Goal: Information Seeking & Learning: Learn about a topic

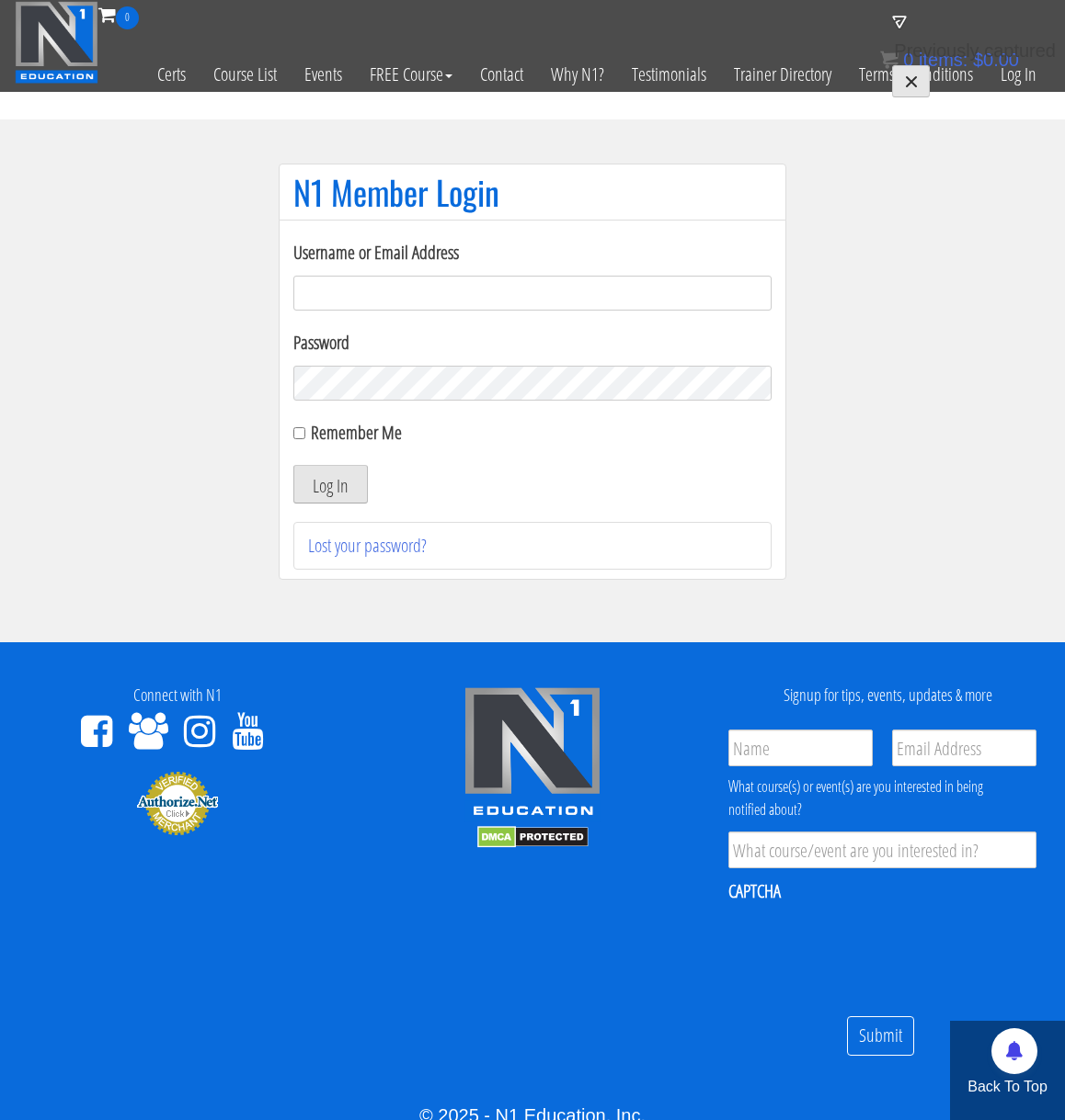
type input "[EMAIL_ADDRESS][DOMAIN_NAME]"
click at [325, 492] on button "Log In" at bounding box center [330, 485] width 75 height 39
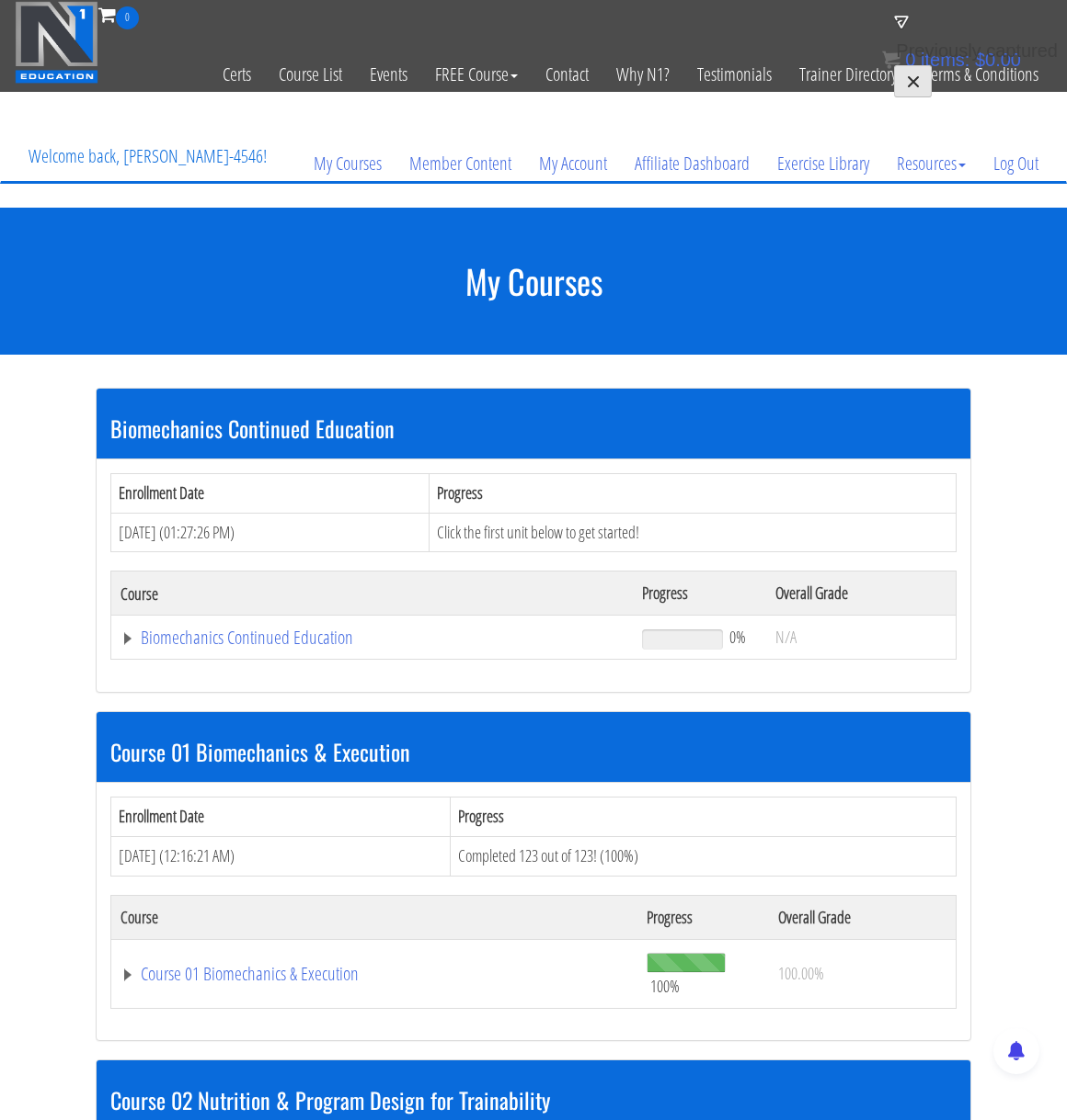
scroll to position [170, 0]
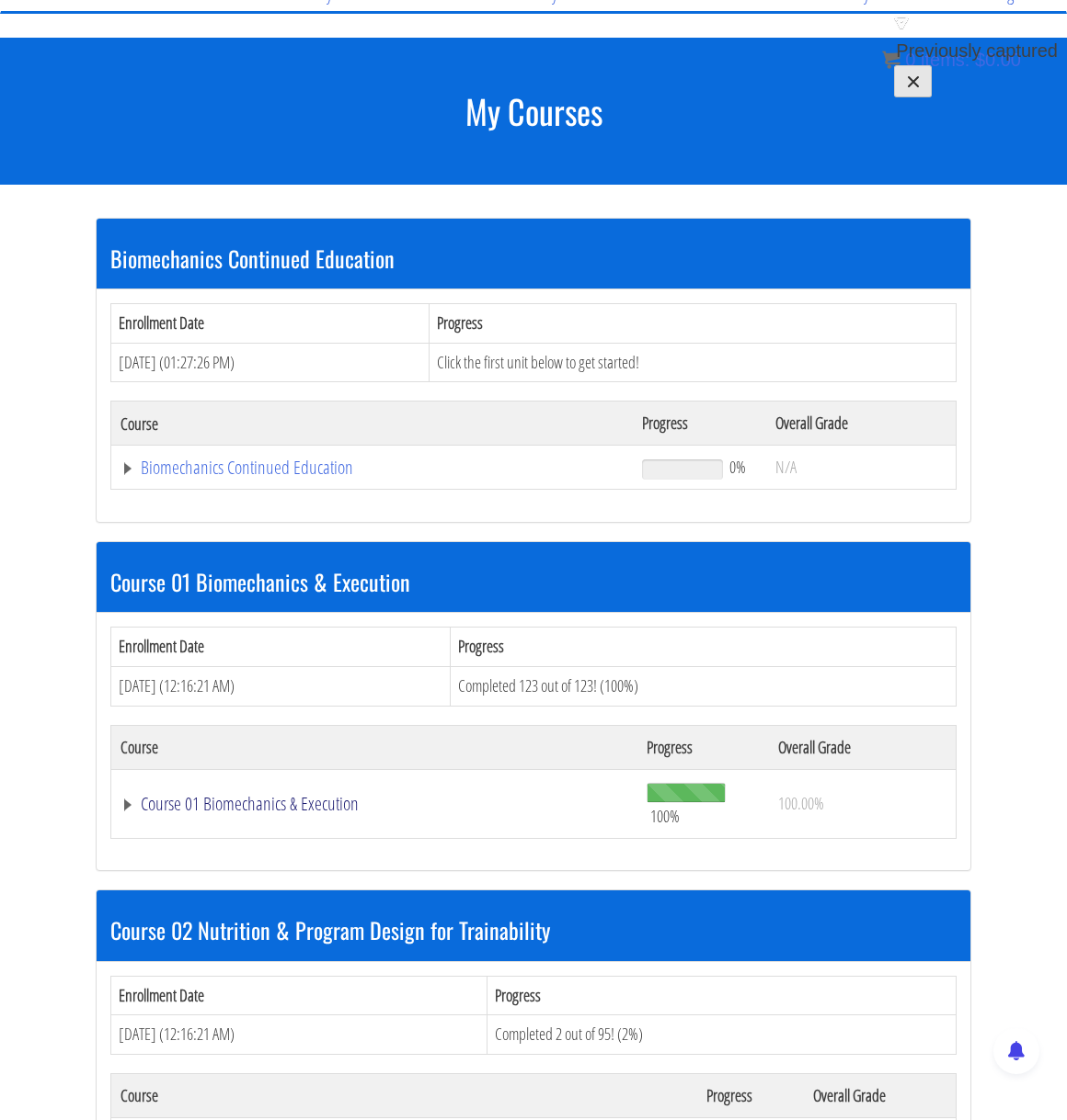
click at [126, 804] on link "Course 01 Biomechanics & Execution" at bounding box center [374, 803] width 507 height 18
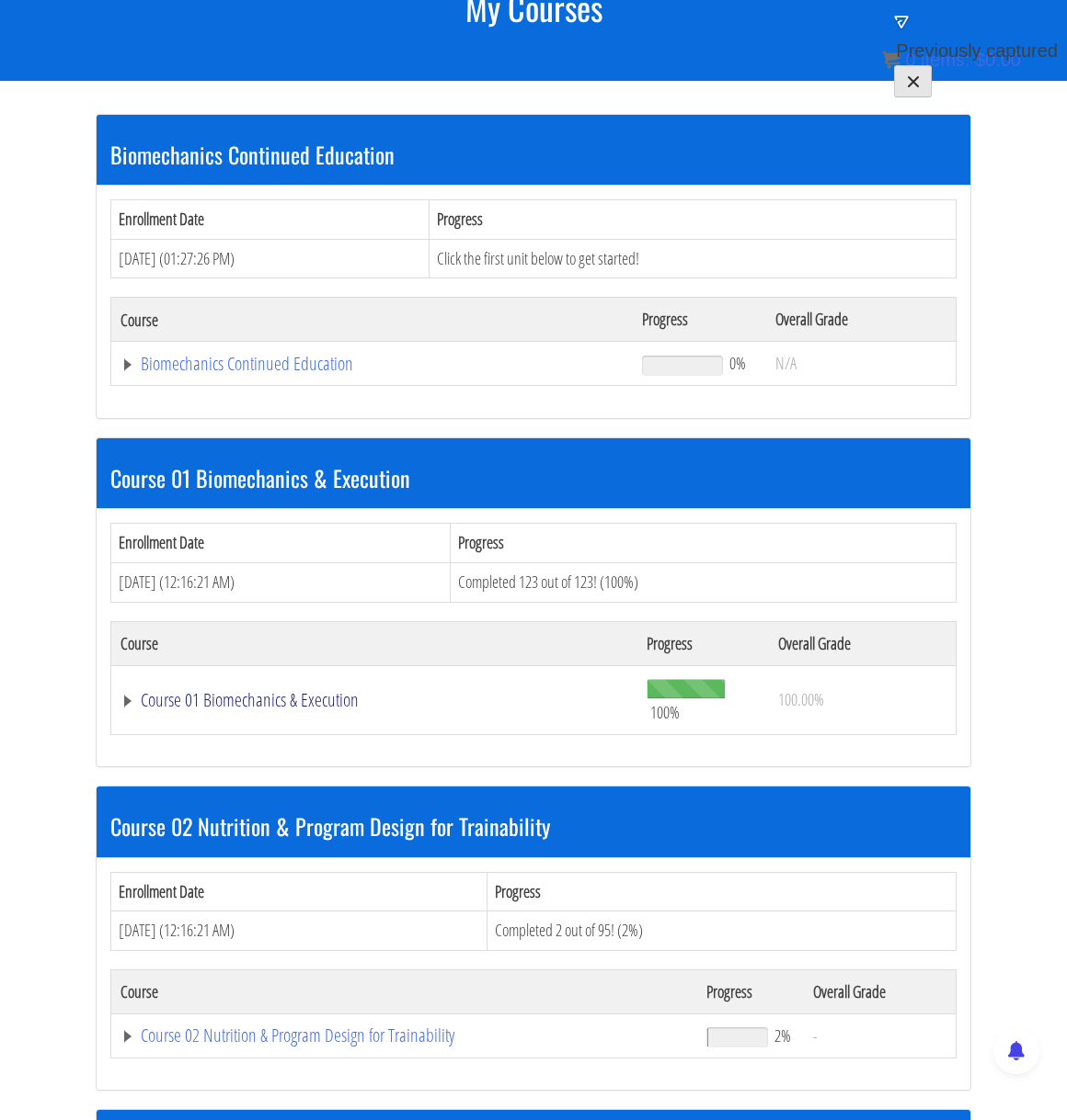
click at [131, 703] on link "Course 01 Biomechanics & Execution" at bounding box center [374, 700] width 507 height 18
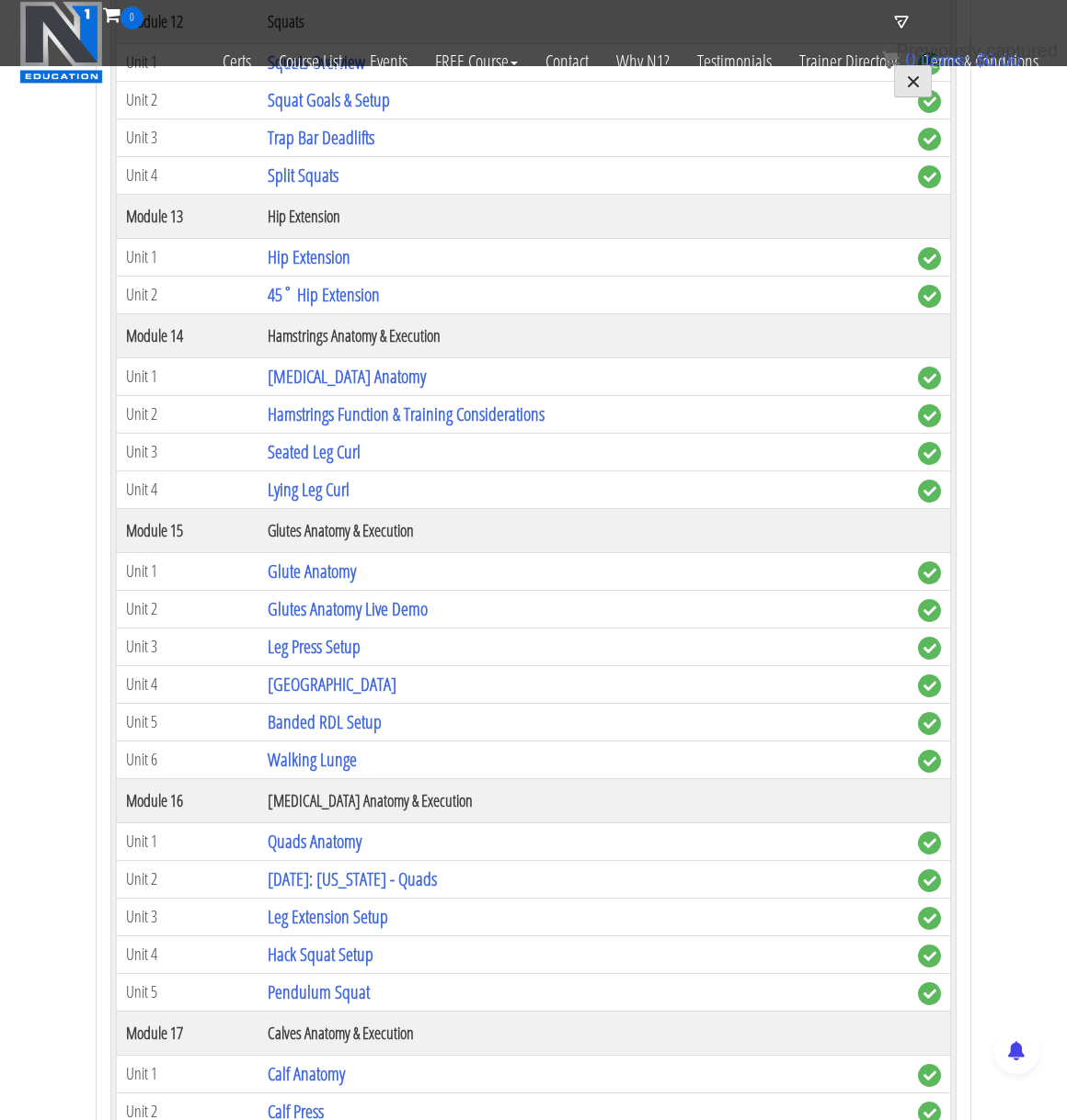
scroll to position [4677, 0]
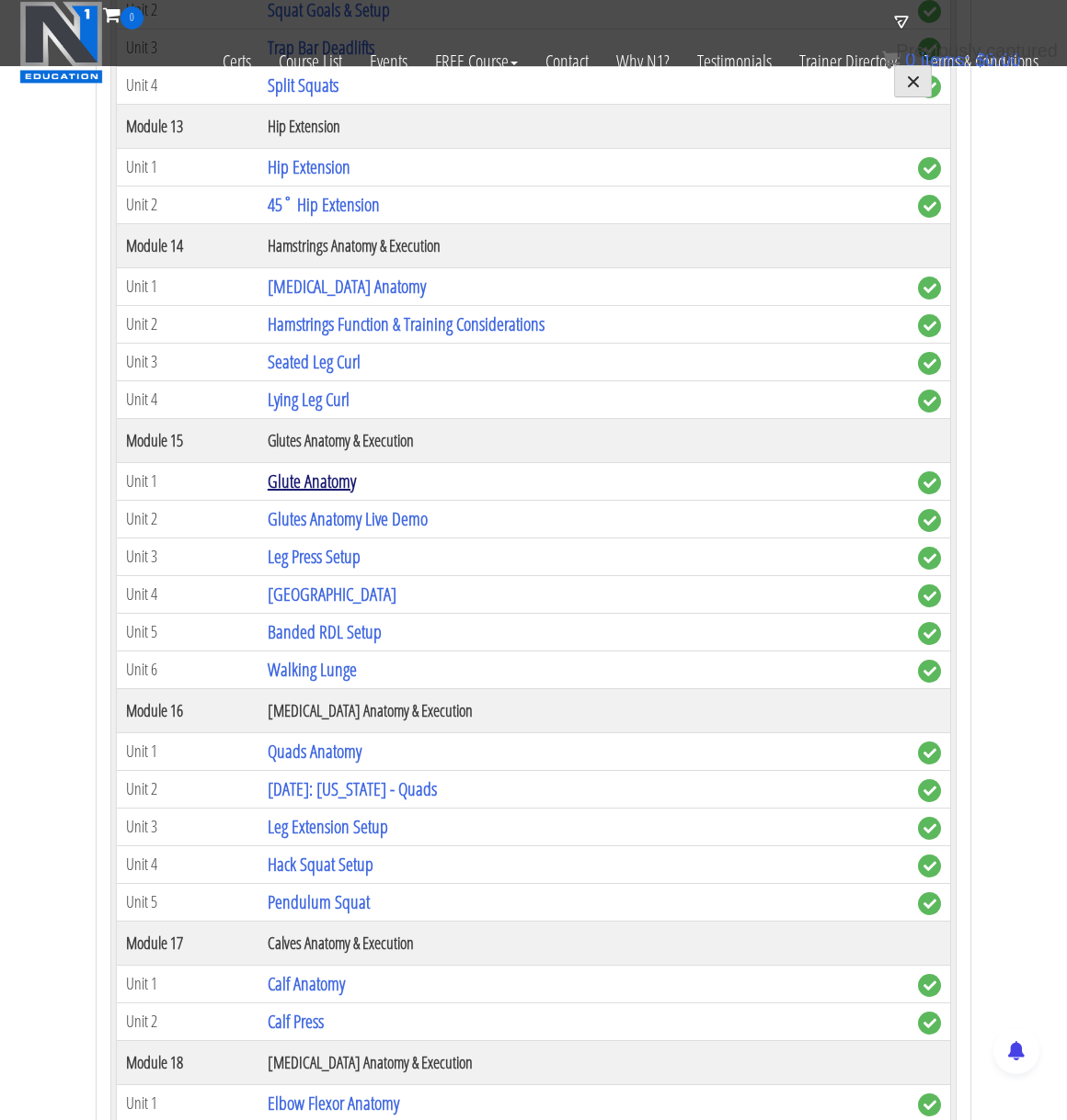
click at [330, 488] on link "Glute Anatomy" at bounding box center [311, 482] width 88 height 25
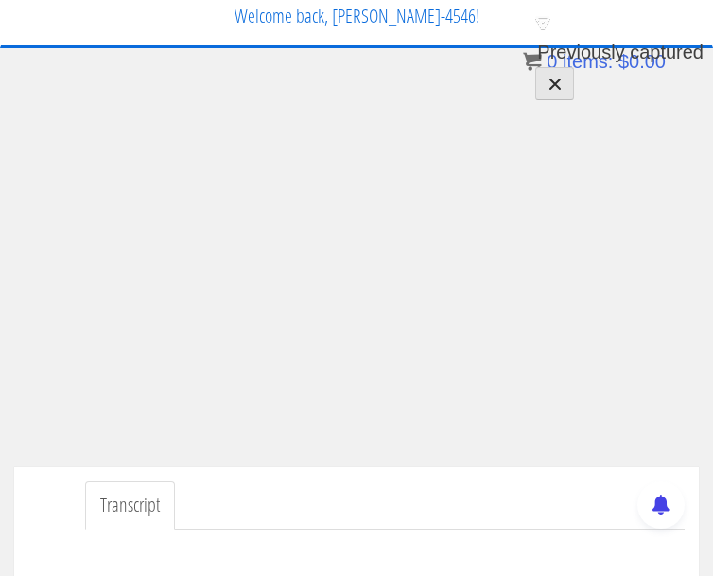
scroll to position [79, 0]
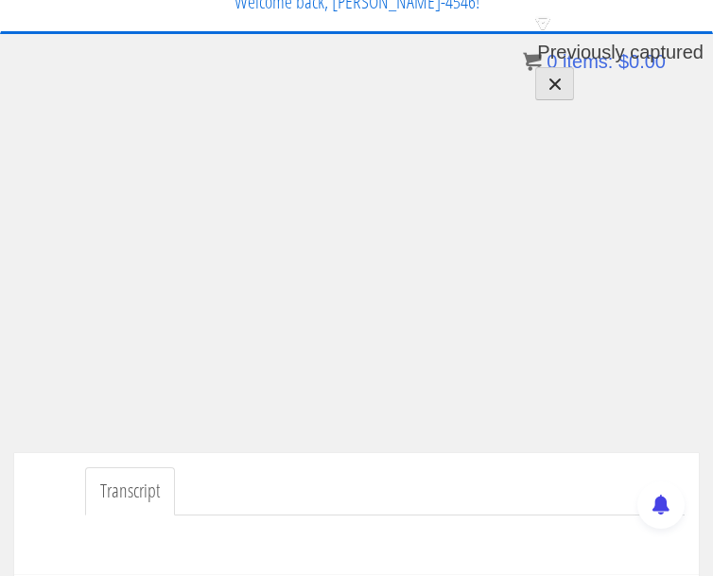
click at [363, 465] on div "Transcript" at bounding box center [356, 514] width 685 height 122
click at [318, 473] on ul "Transcript" at bounding box center [385, 491] width 600 height 48
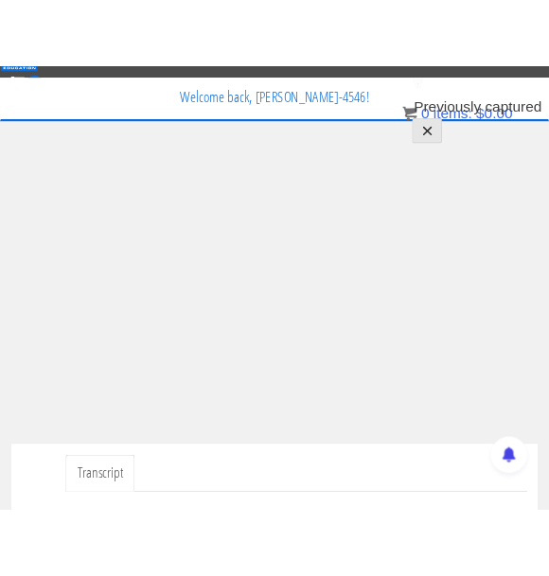
scroll to position [50, 0]
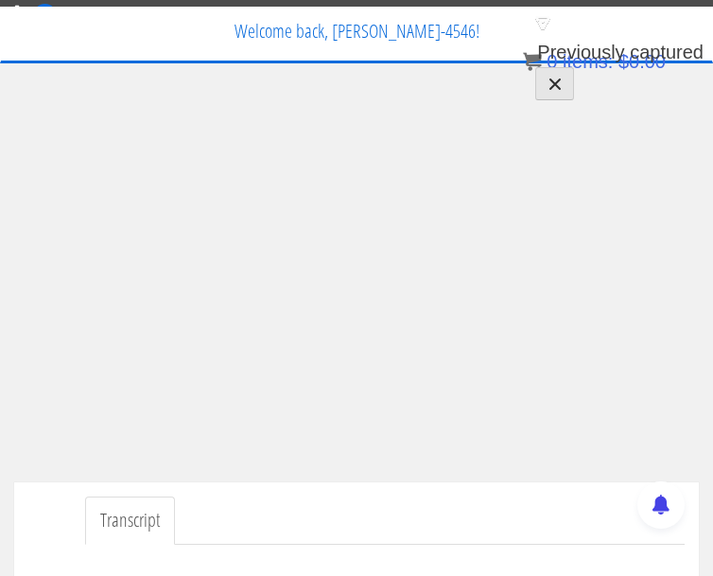
click at [414, 501] on ul "Transcript" at bounding box center [385, 521] width 600 height 48
click at [366, 511] on ul "Transcript" at bounding box center [385, 521] width 600 height 48
